Goal: Transaction & Acquisition: Purchase product/service

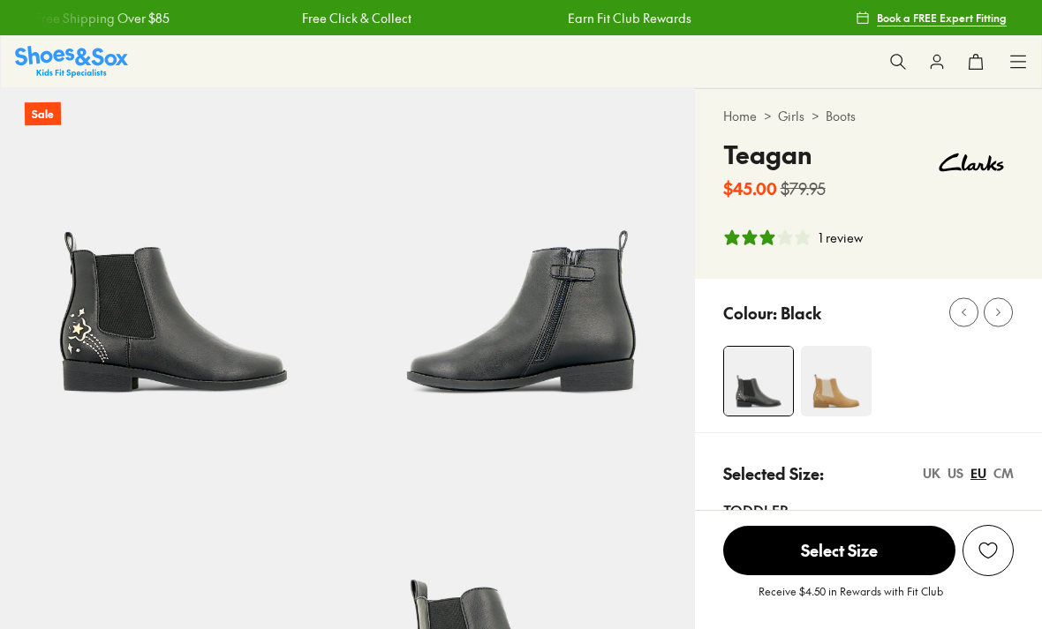
select select "*"
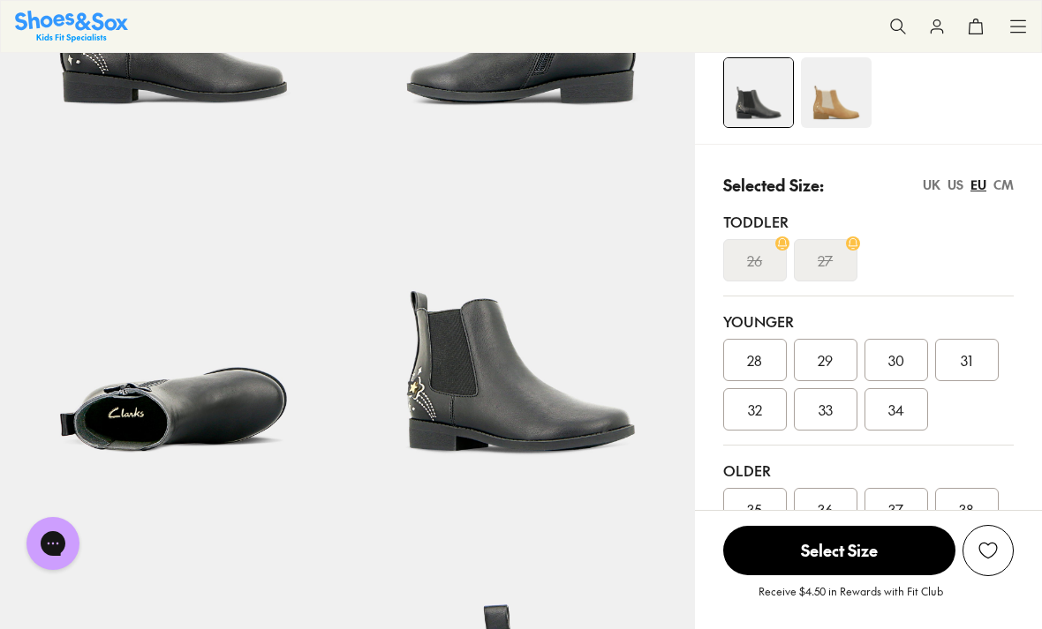
click at [831, 405] on span "33" at bounding box center [825, 409] width 14 height 21
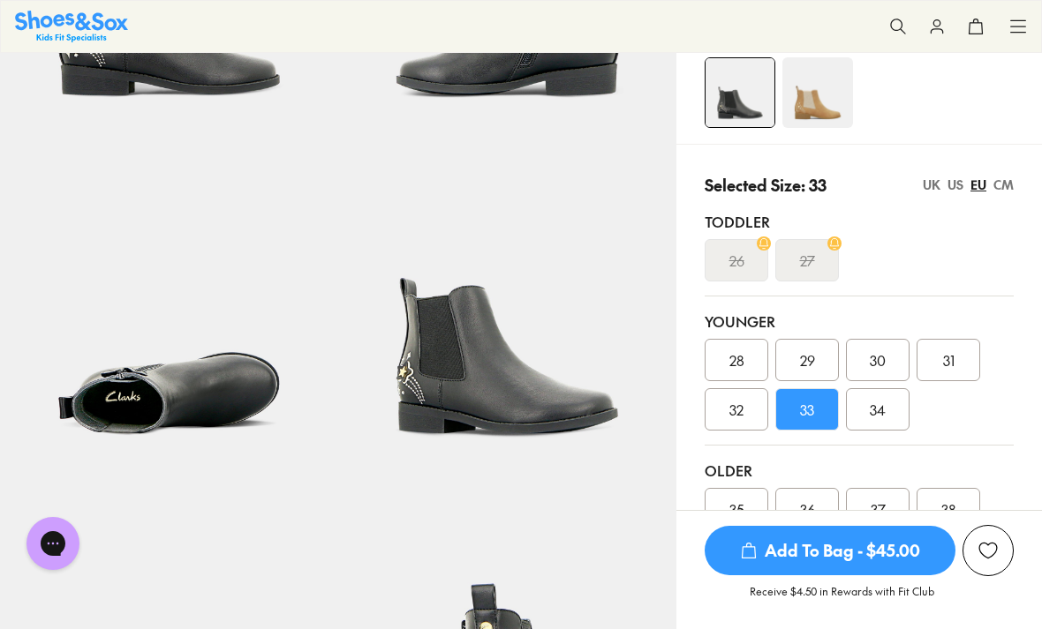
click at [793, 575] on span "Add To Bag - $45.00" at bounding box center [829, 550] width 251 height 49
click at [839, 575] on span "Add To Bag - $45.00" at bounding box center [829, 550] width 251 height 49
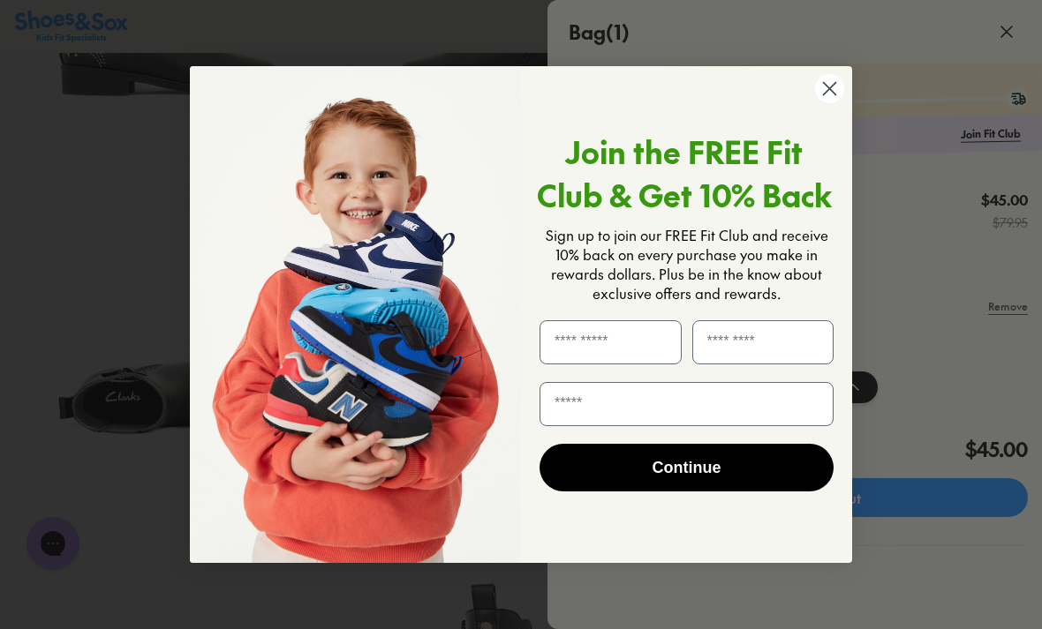
click at [834, 103] on circle "Close dialog" at bounding box center [829, 88] width 29 height 29
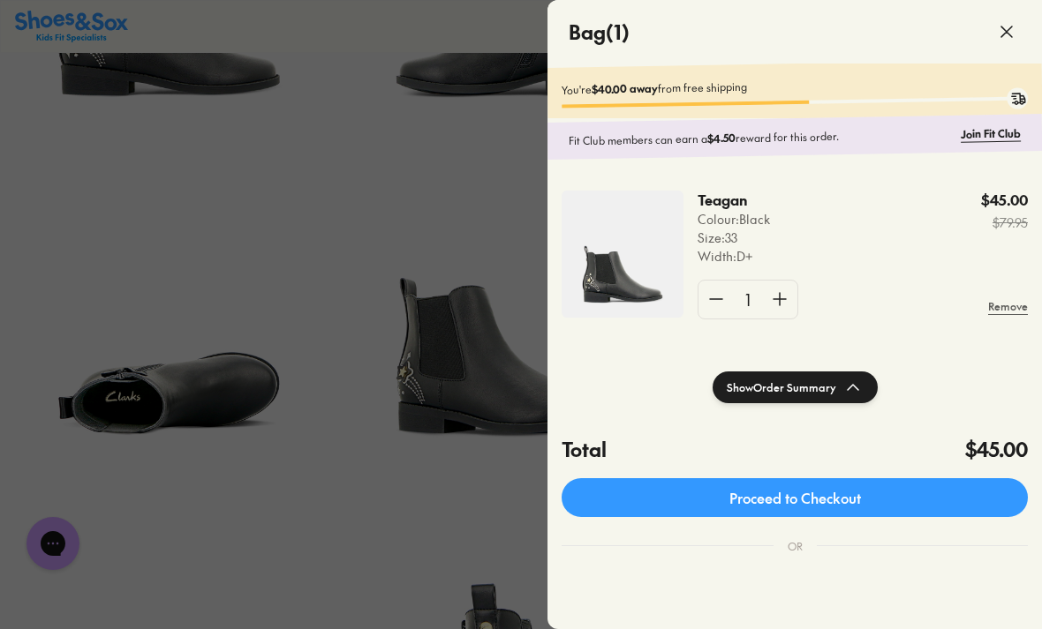
click at [868, 496] on link "Proceed to Checkout" at bounding box center [794, 497] width 466 height 39
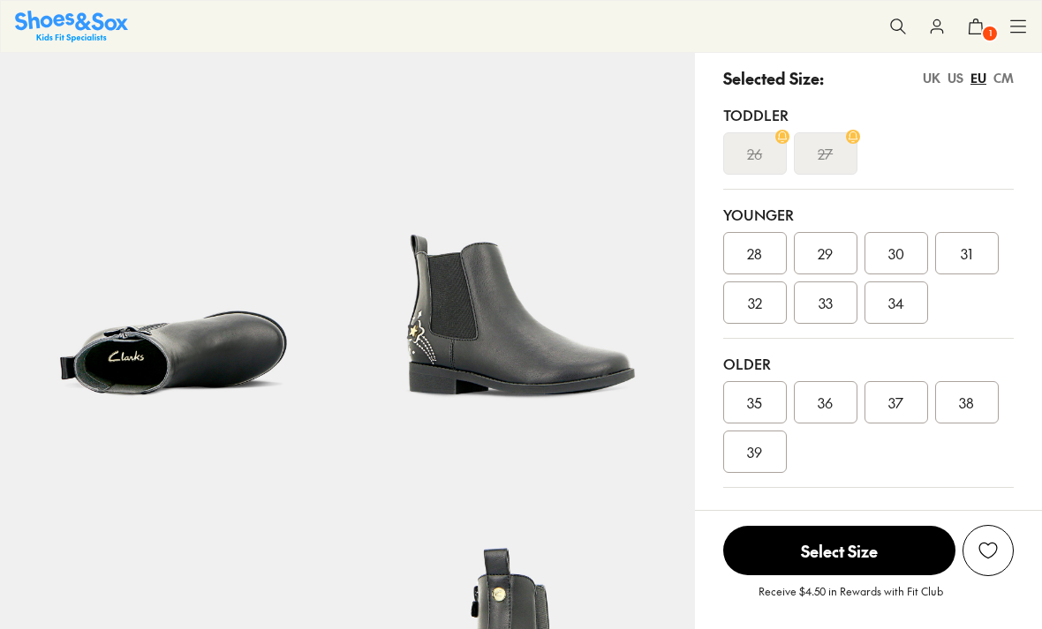
select select "*"
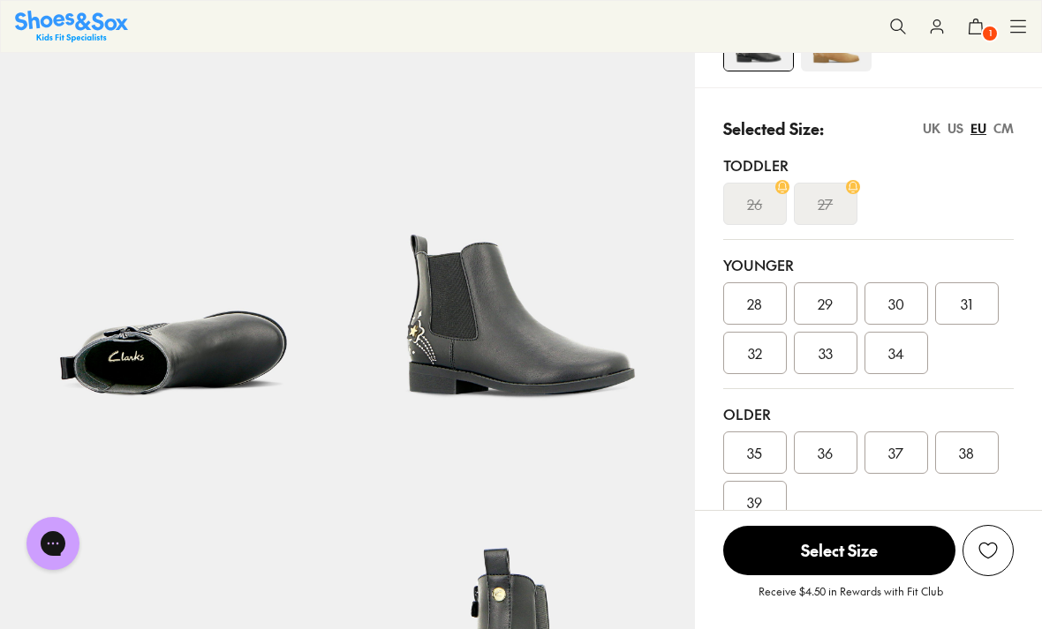
click at [831, 347] on span "33" at bounding box center [825, 352] width 14 height 21
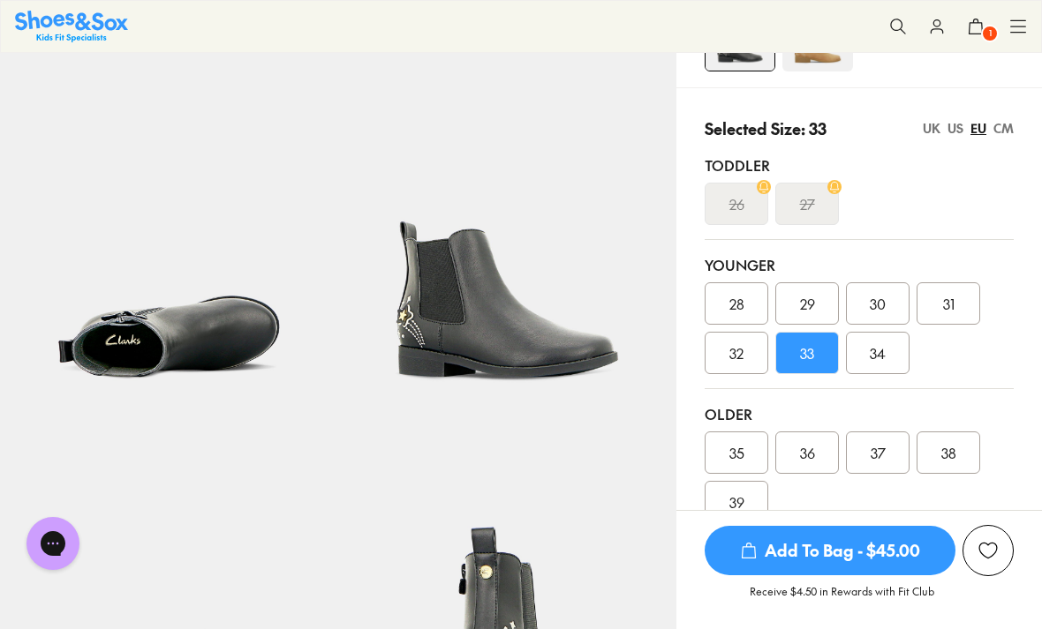
click at [883, 520] on div "We will email you if this product comes back in stock. Notify Me View Similar P…" at bounding box center [858, 569] width 365 height 119
click at [861, 545] on span "Add To Bag - $45.00" at bounding box center [829, 550] width 251 height 49
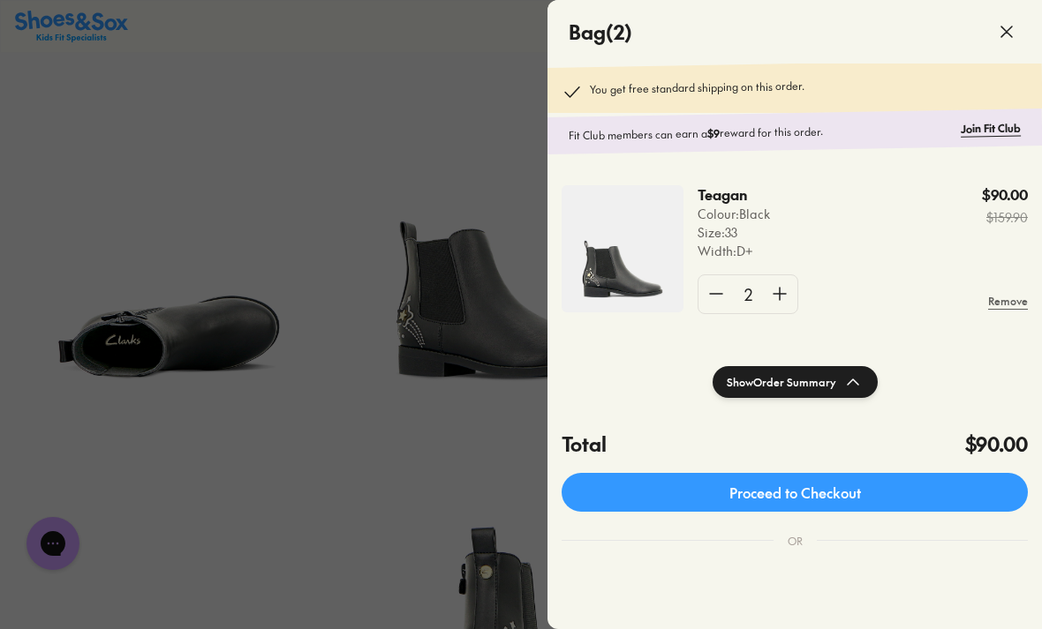
click at [1012, 37] on icon at bounding box center [1006, 31] width 21 height 21
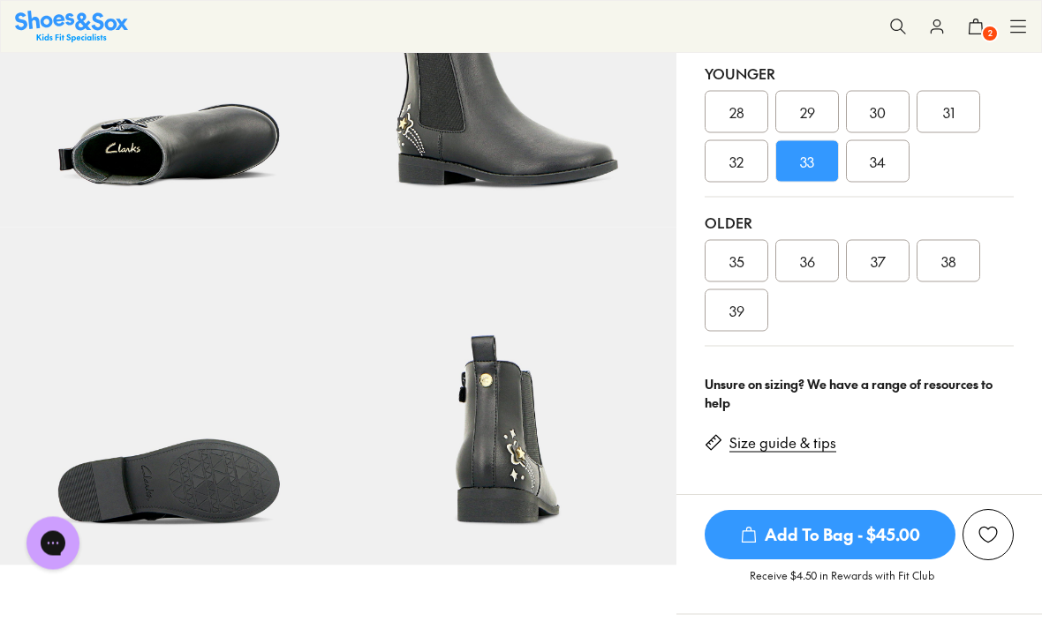
scroll to position [542, 0]
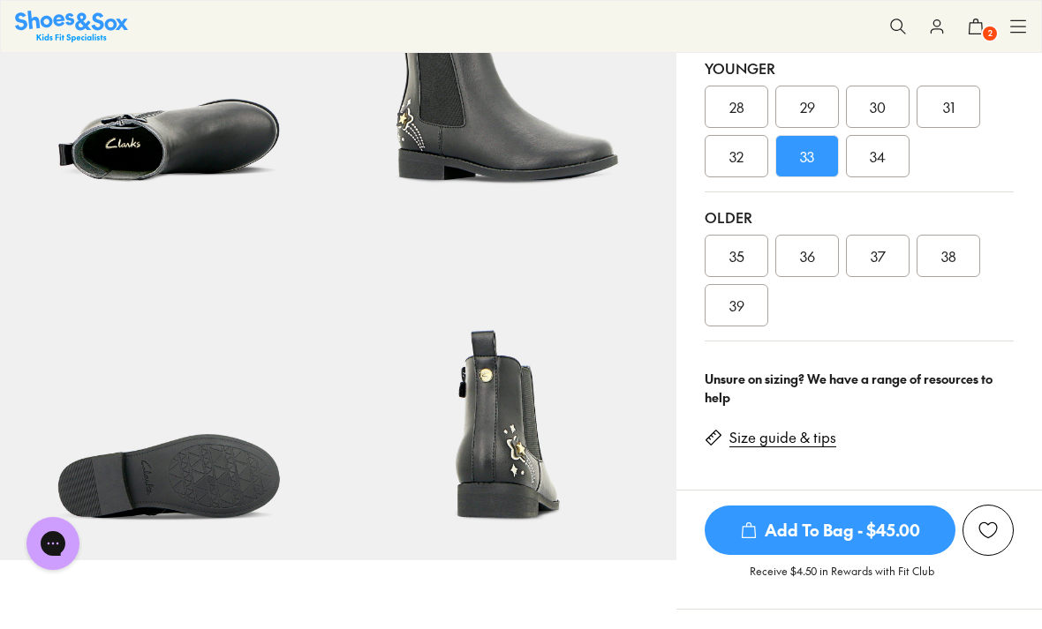
click at [825, 523] on span "Add To Bag - $45.00" at bounding box center [829, 530] width 251 height 49
click at [796, 529] on span "Add To Bag - $45.00" at bounding box center [829, 530] width 251 height 49
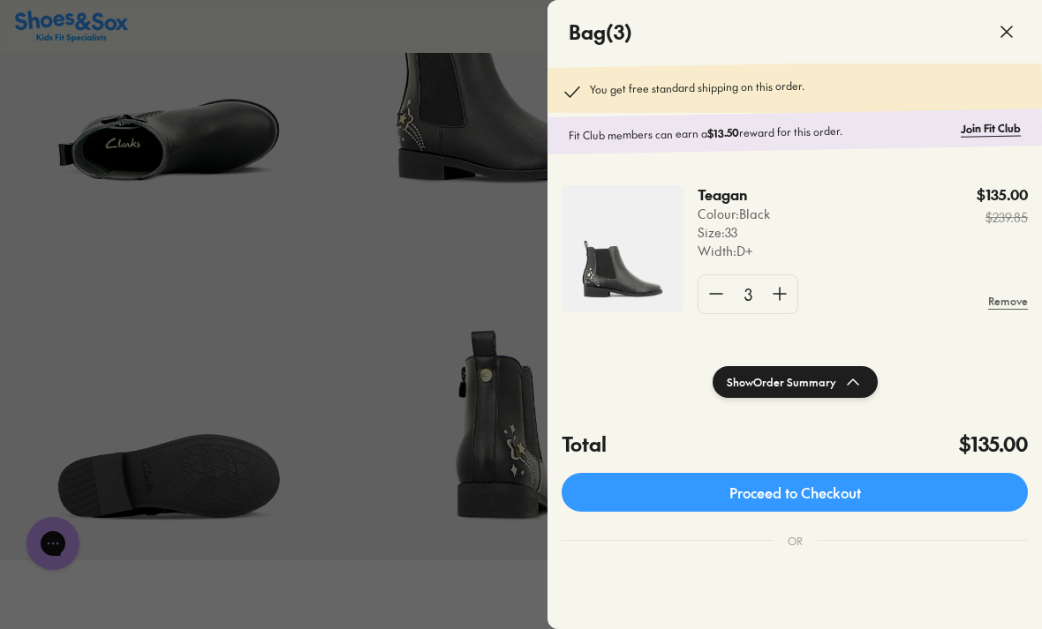
click at [808, 537] on div "OR" at bounding box center [794, 541] width 43 height 44
click at [847, 489] on link "Proceed to Checkout" at bounding box center [794, 492] width 466 height 39
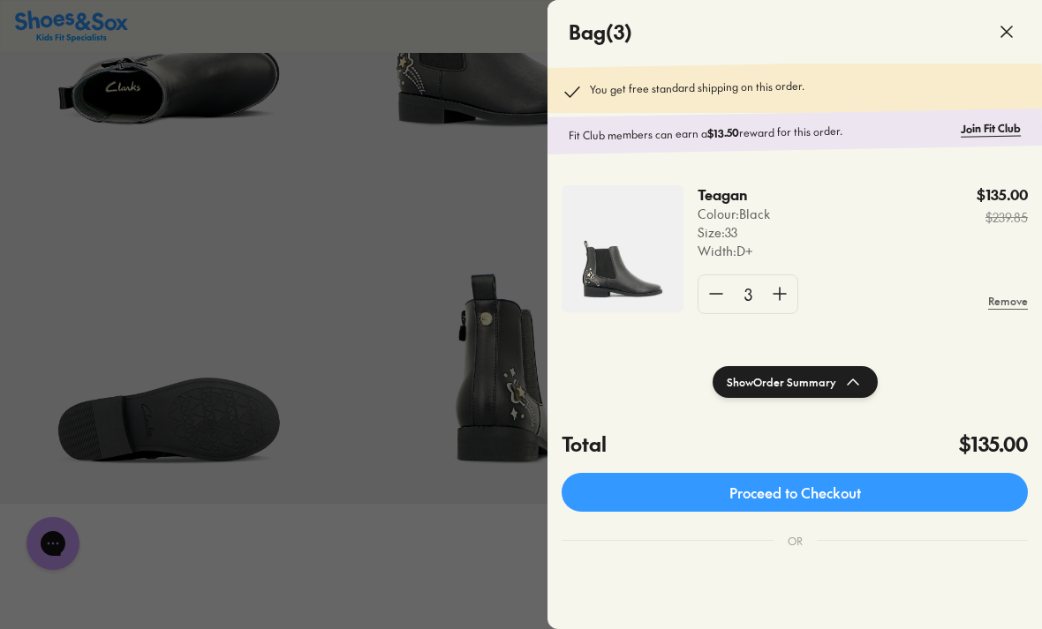
click at [1004, 26] on icon at bounding box center [1006, 31] width 21 height 21
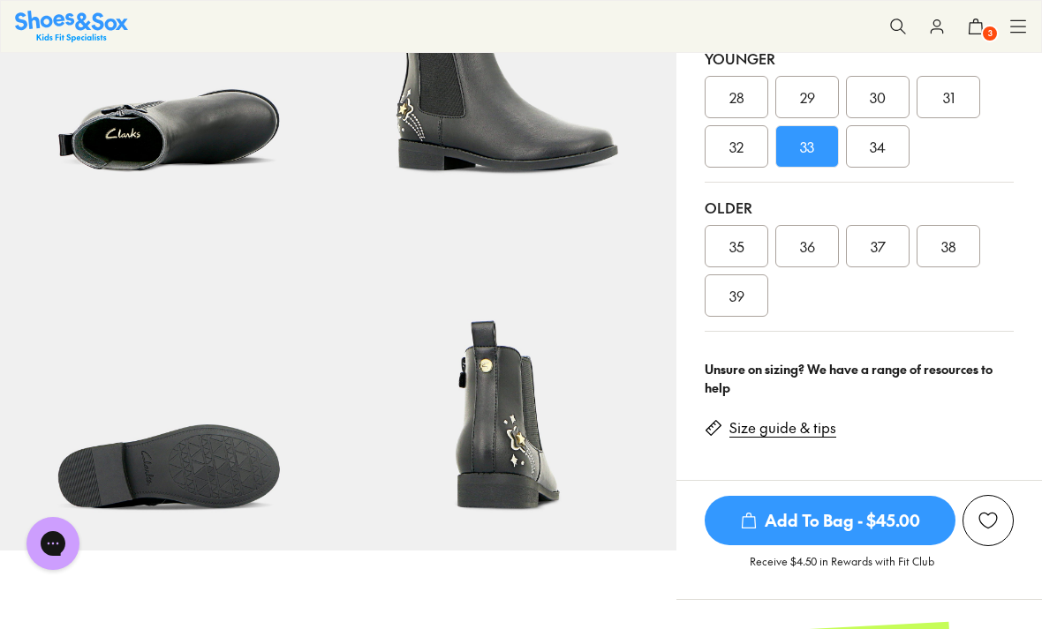
scroll to position [545, 0]
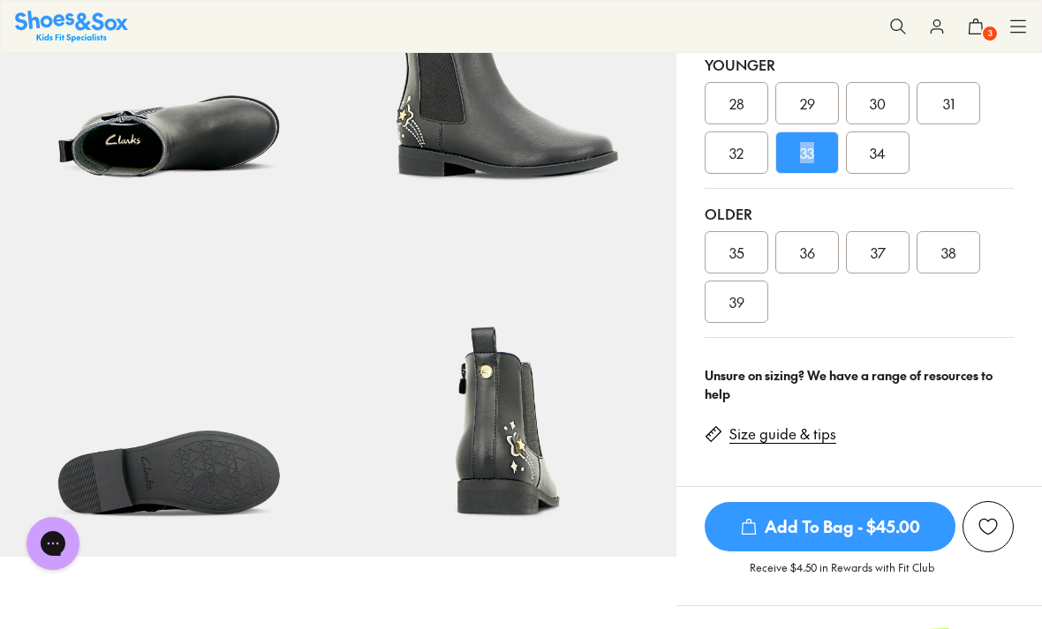
click at [830, 155] on div "33" at bounding box center [807, 153] width 64 height 42
click at [818, 158] on div "33" at bounding box center [807, 153] width 64 height 42
click at [807, 155] on span "33" at bounding box center [807, 152] width 14 height 21
click at [807, 159] on span "33" at bounding box center [807, 152] width 14 height 21
click at [978, 32] on icon at bounding box center [975, 27] width 18 height 18
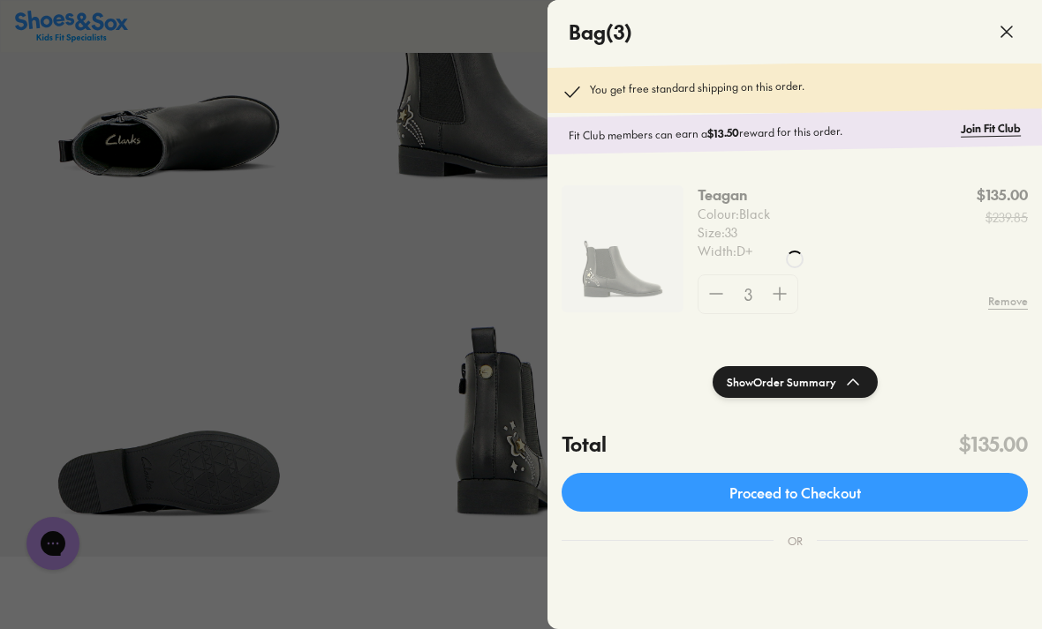
click at [706, 302] on div at bounding box center [794, 259] width 494 height 519
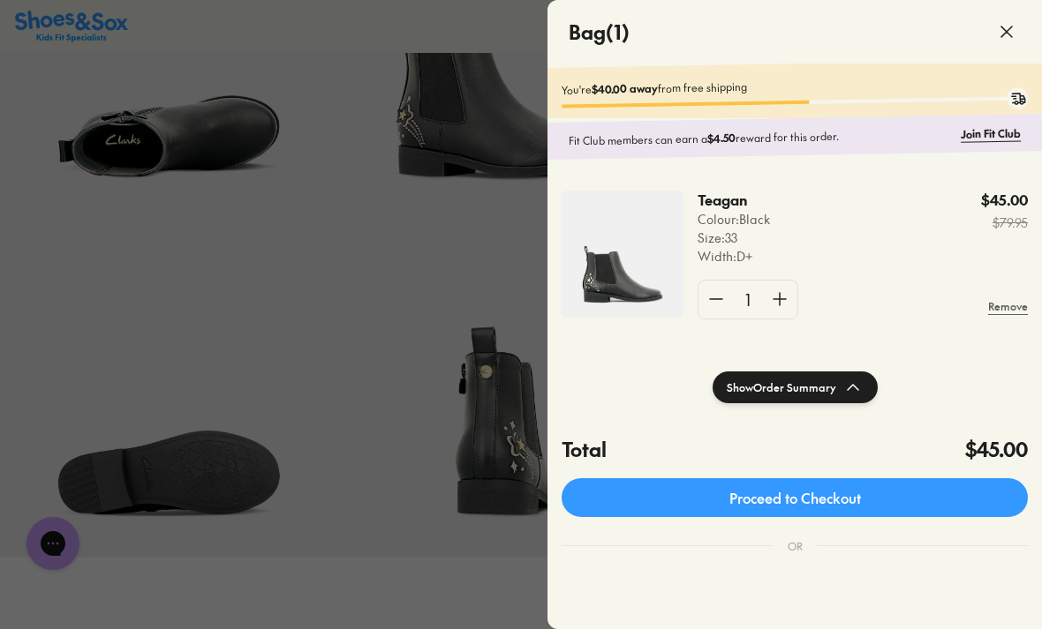
click at [891, 501] on link "Proceed to Checkout" at bounding box center [794, 497] width 466 height 39
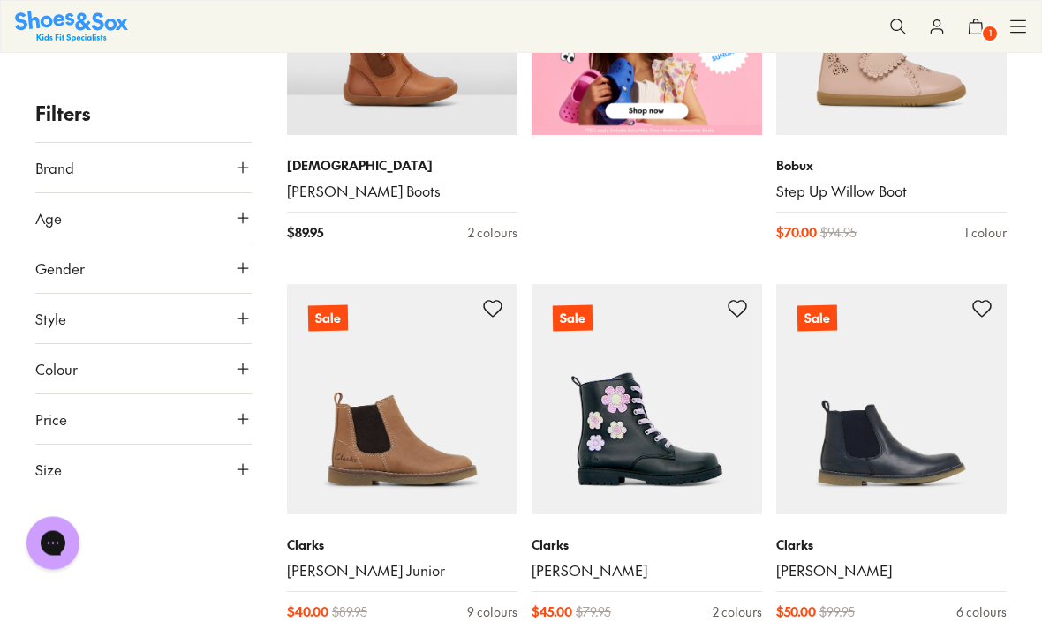
scroll to position [851, 0]
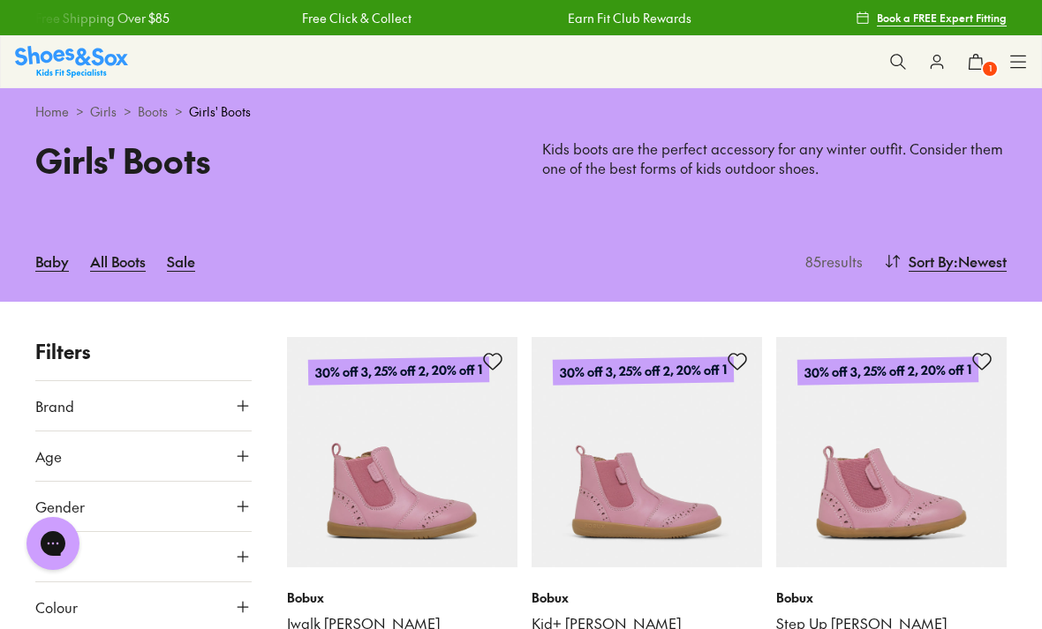
click at [892, 61] on icon at bounding box center [898, 62] width 18 height 18
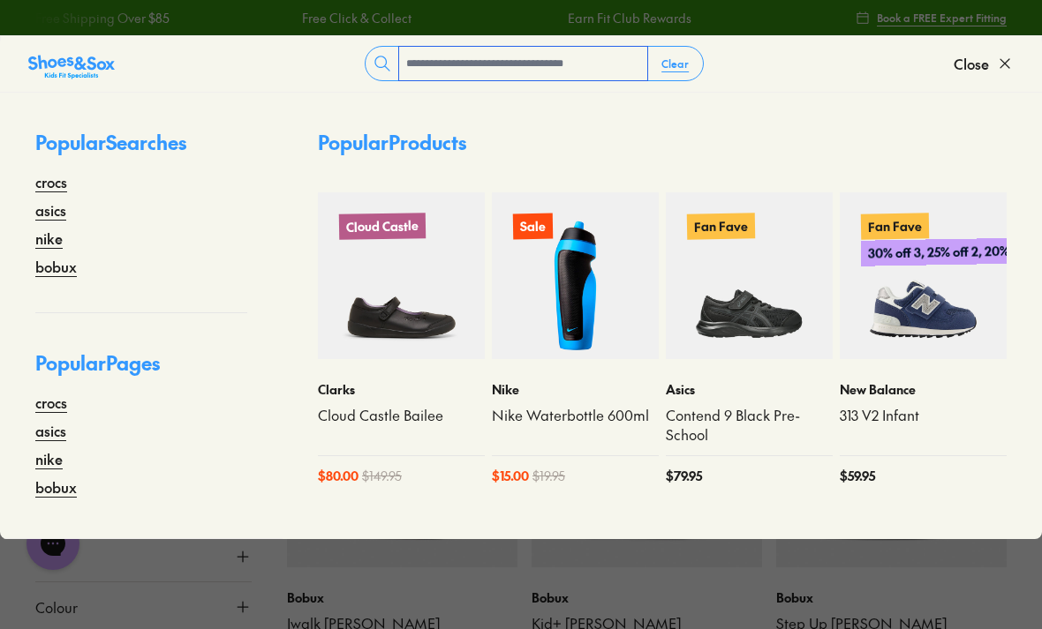
click at [594, 70] on input "text" at bounding box center [523, 64] width 248 height 34
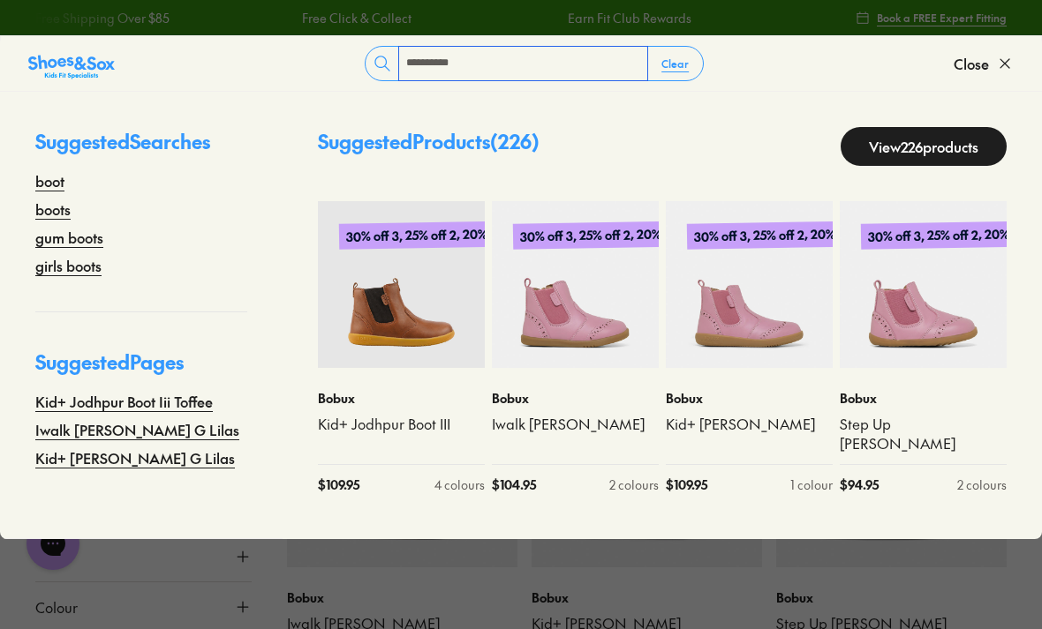
type input "**********"
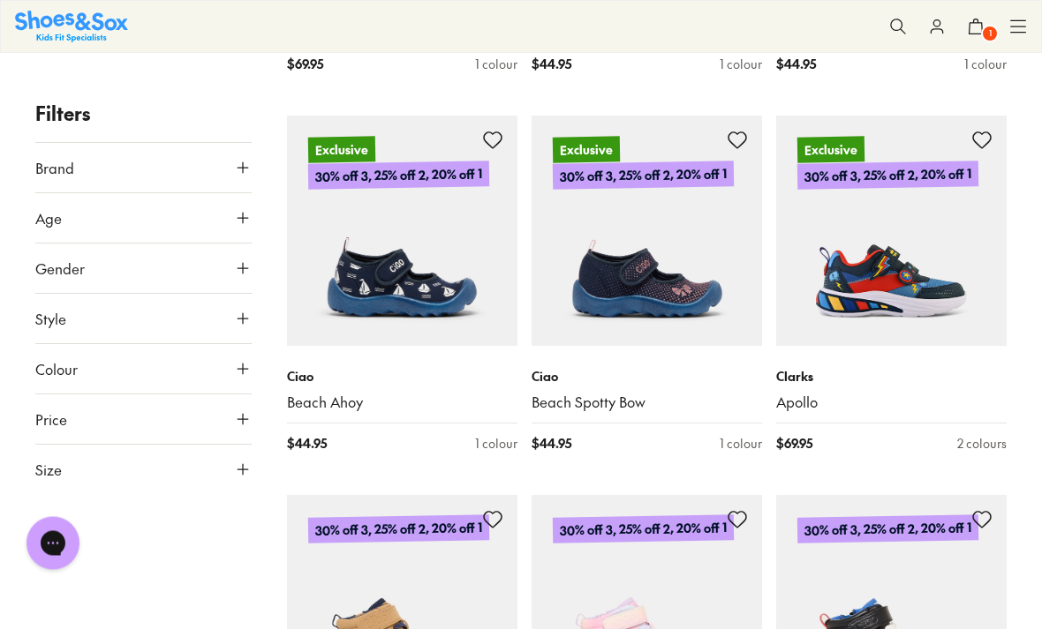
scroll to position [1315, 0]
click at [95, 223] on button "Age" at bounding box center [143, 217] width 216 height 49
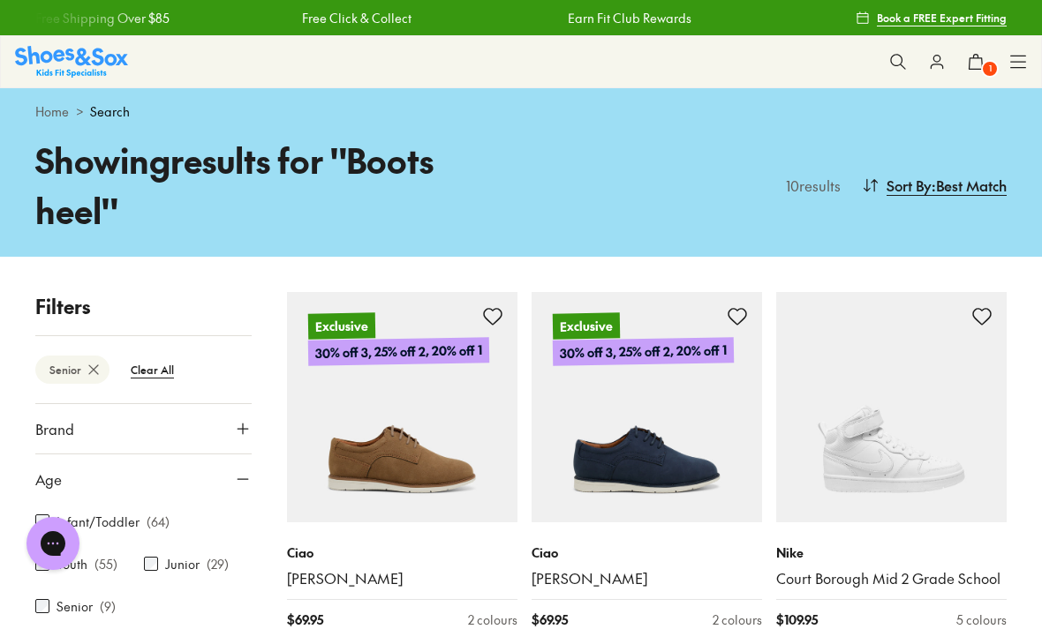
click at [896, 62] on icon at bounding box center [898, 62] width 18 height 18
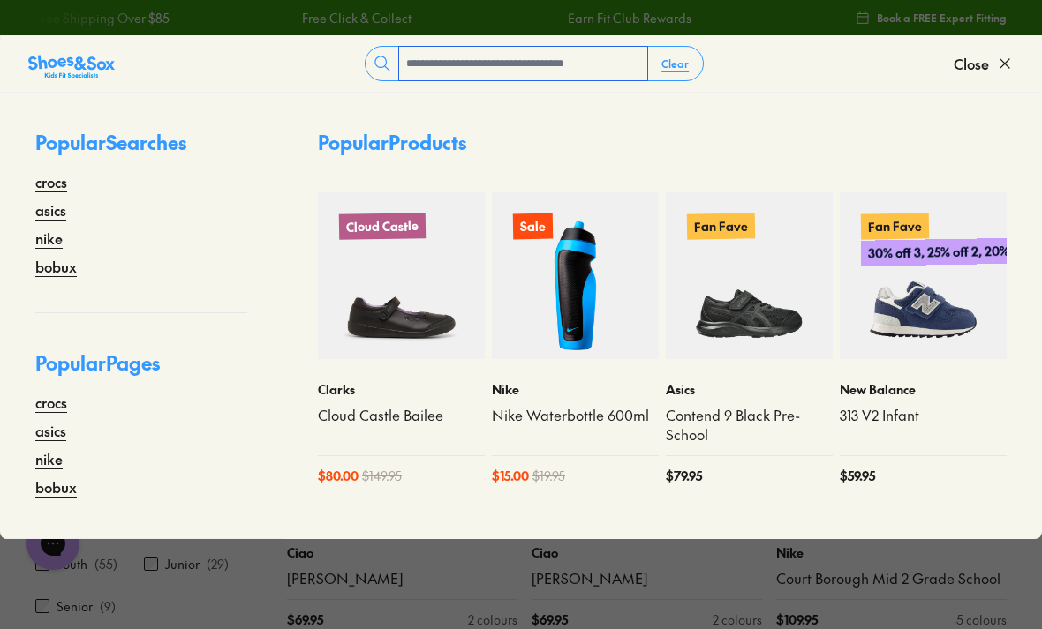
click at [638, 54] on input "text" at bounding box center [523, 64] width 248 height 34
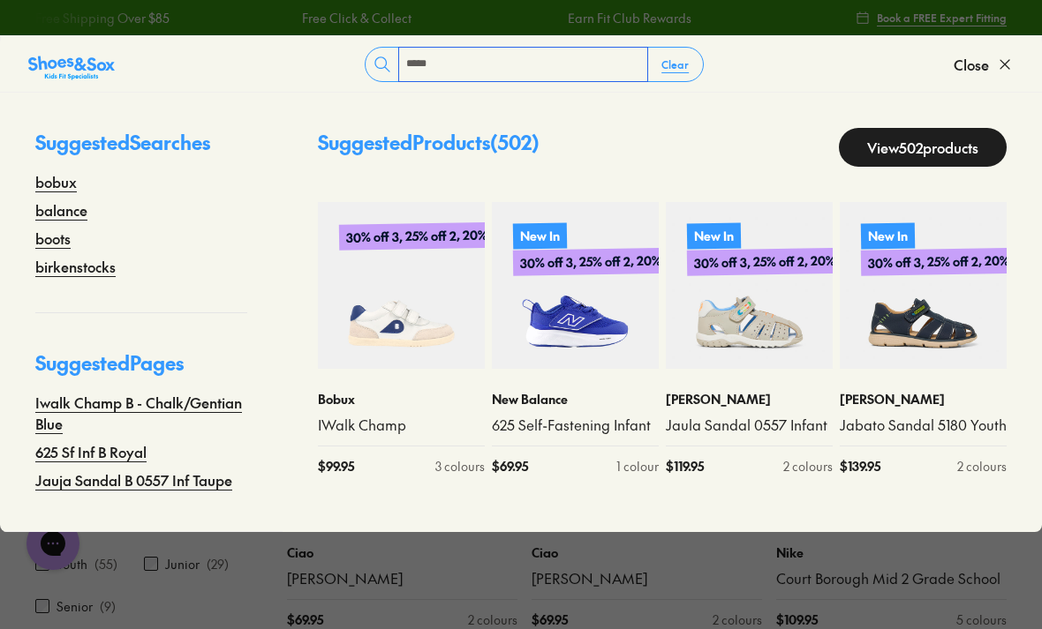
type input "*****"
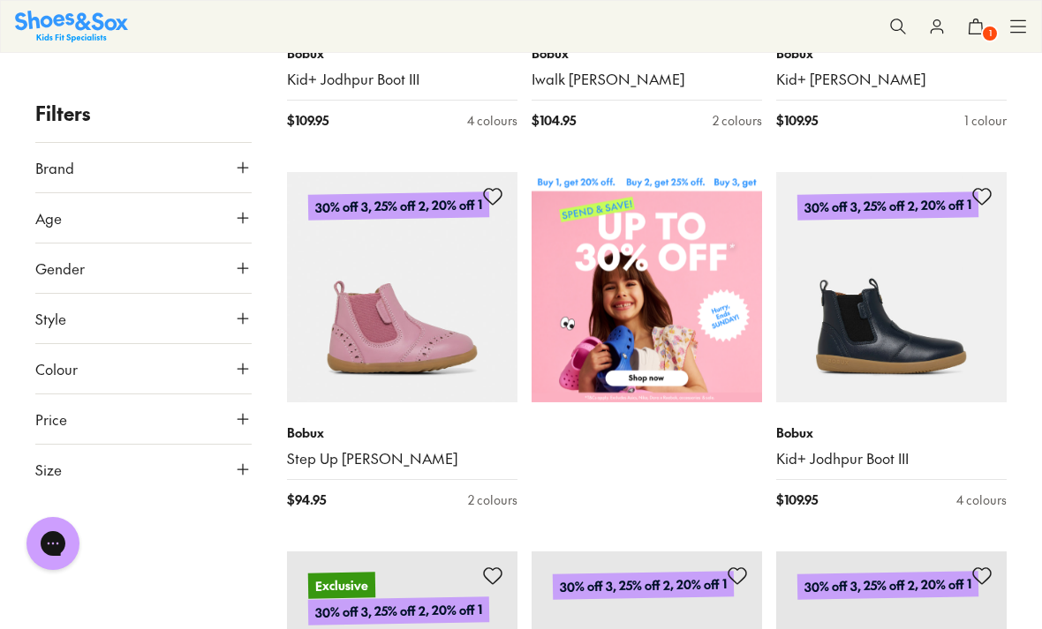
click at [169, 320] on button "Style" at bounding box center [143, 318] width 216 height 49
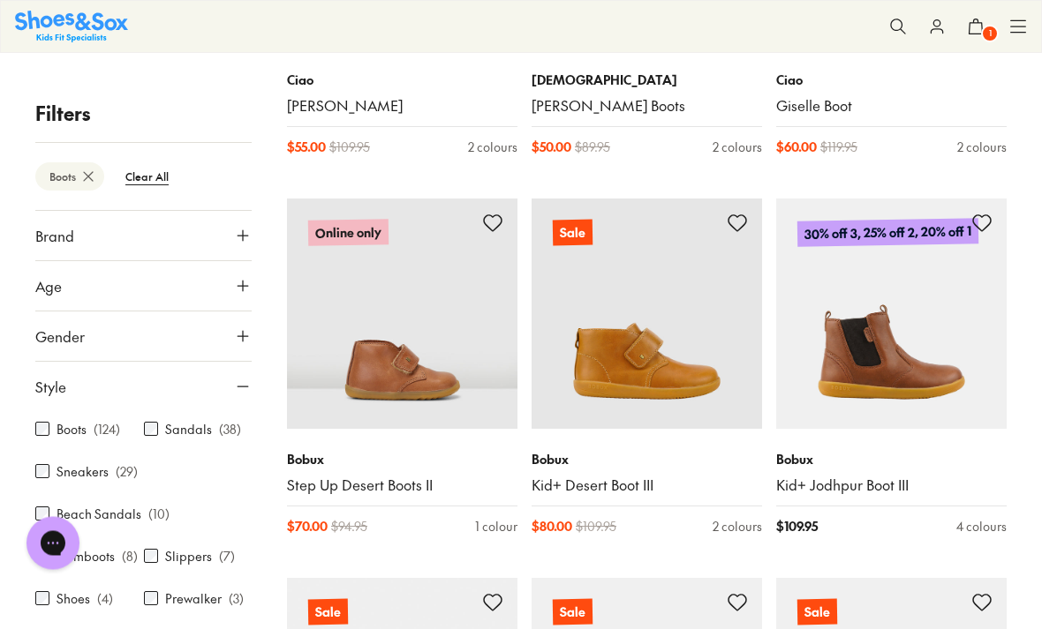
scroll to position [6115, 0]
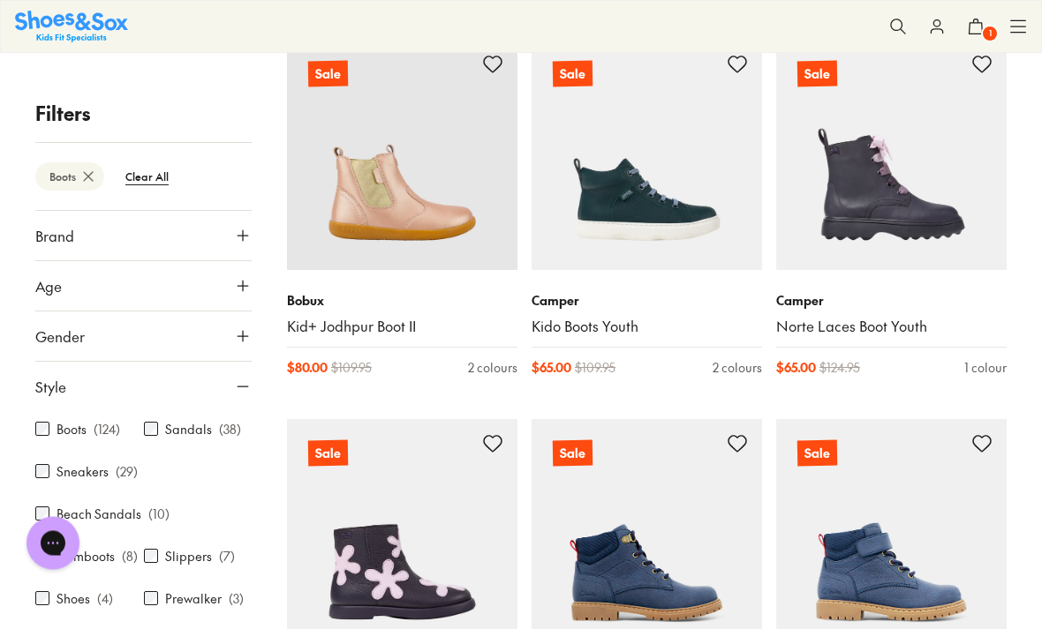
scroll to position [14481, 0]
